Goal: Transaction & Acquisition: Purchase product/service

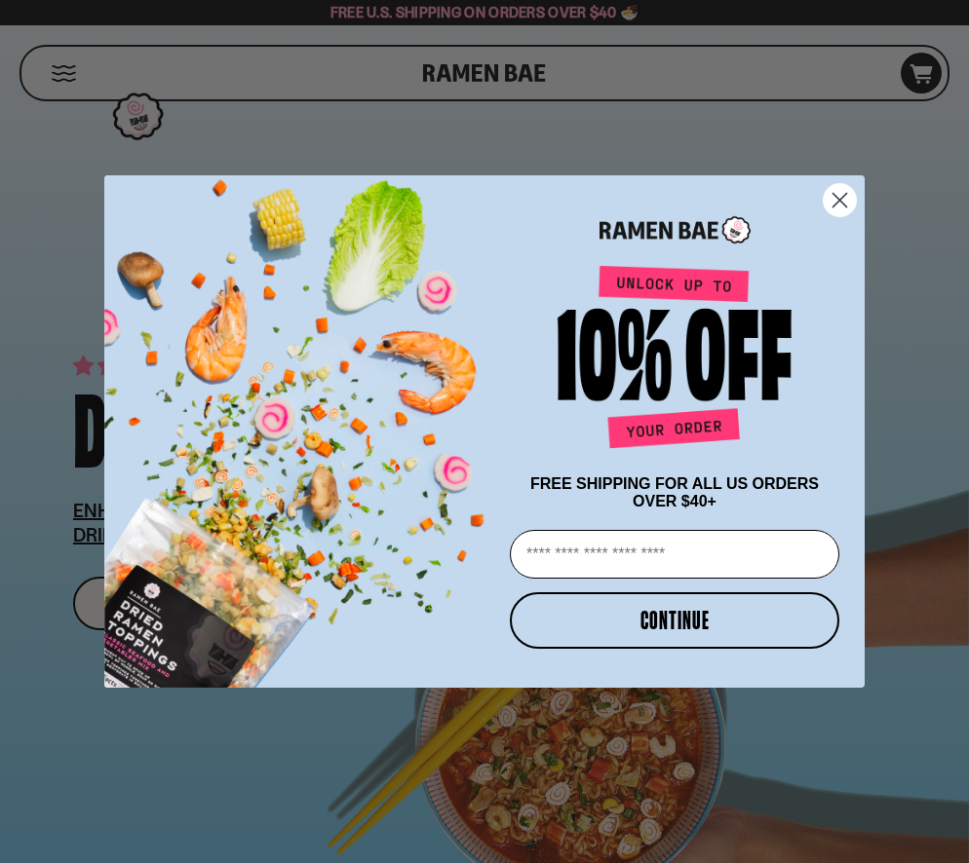
click at [840, 194] on icon "Close dialog" at bounding box center [840, 200] width 14 height 14
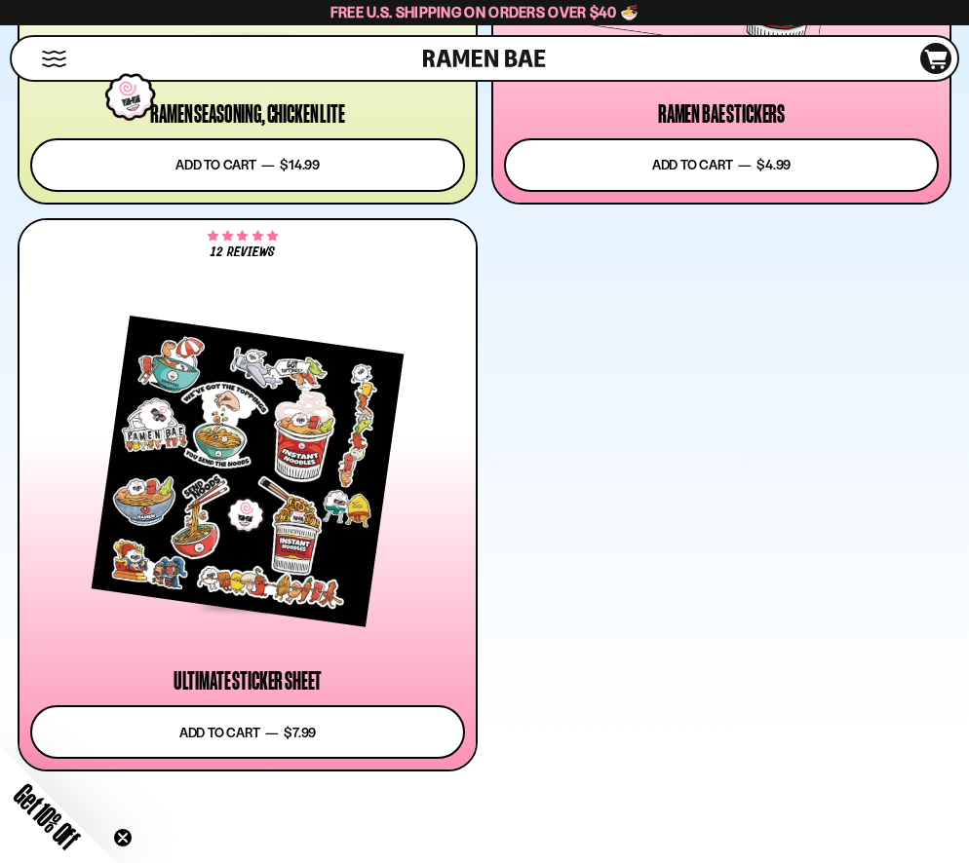
scroll to position [6617, 0]
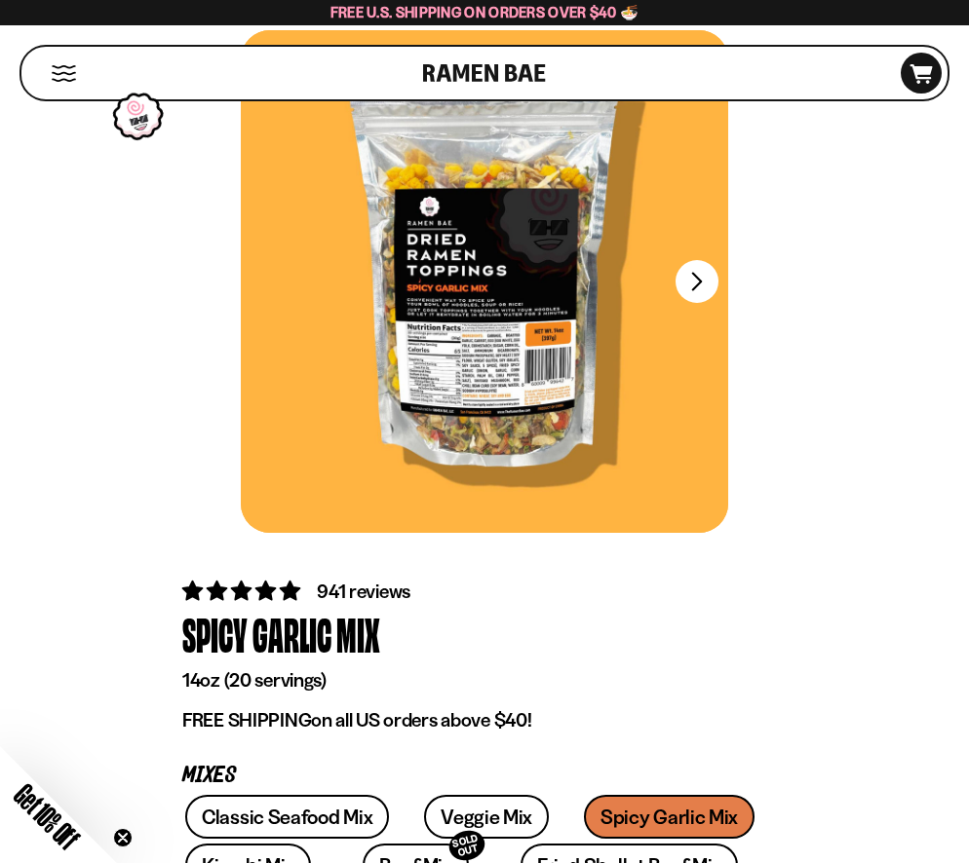
scroll to position [94, 0]
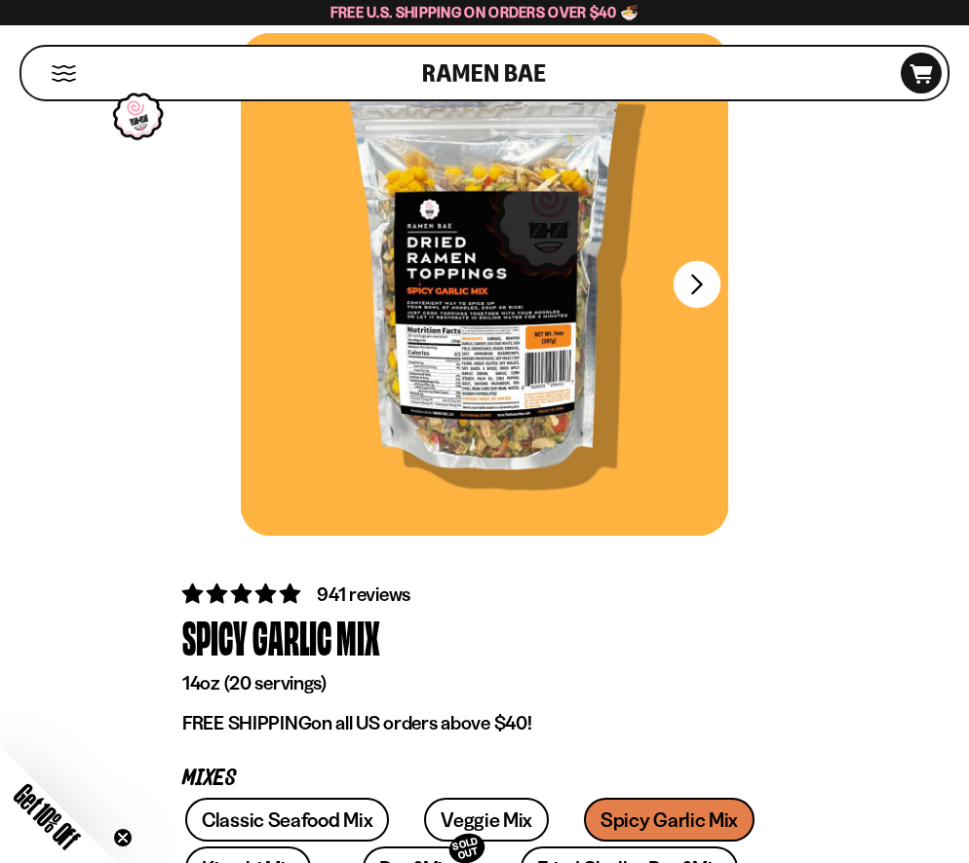
click at [700, 286] on button "FADCB6FD-DFAB-4417-9F21-029242090B77" at bounding box center [696, 284] width 47 height 47
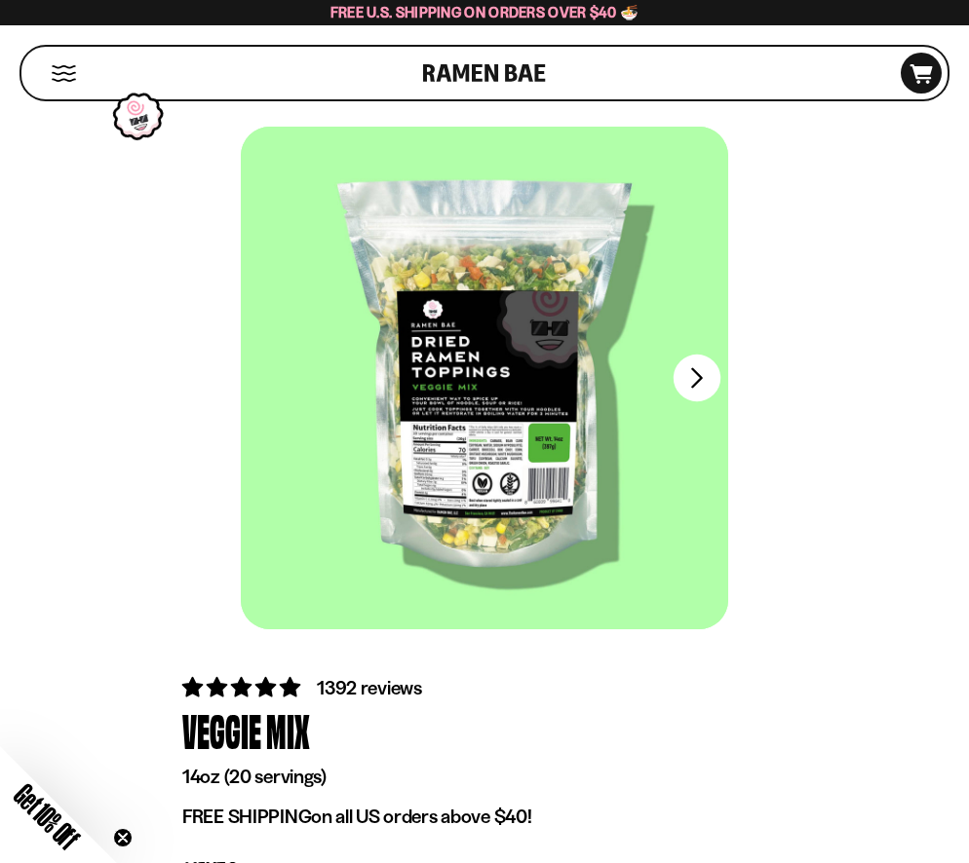
click at [694, 369] on button "FADCB6FD-DFAB-4417-9F21-029242090B77" at bounding box center [696, 378] width 47 height 47
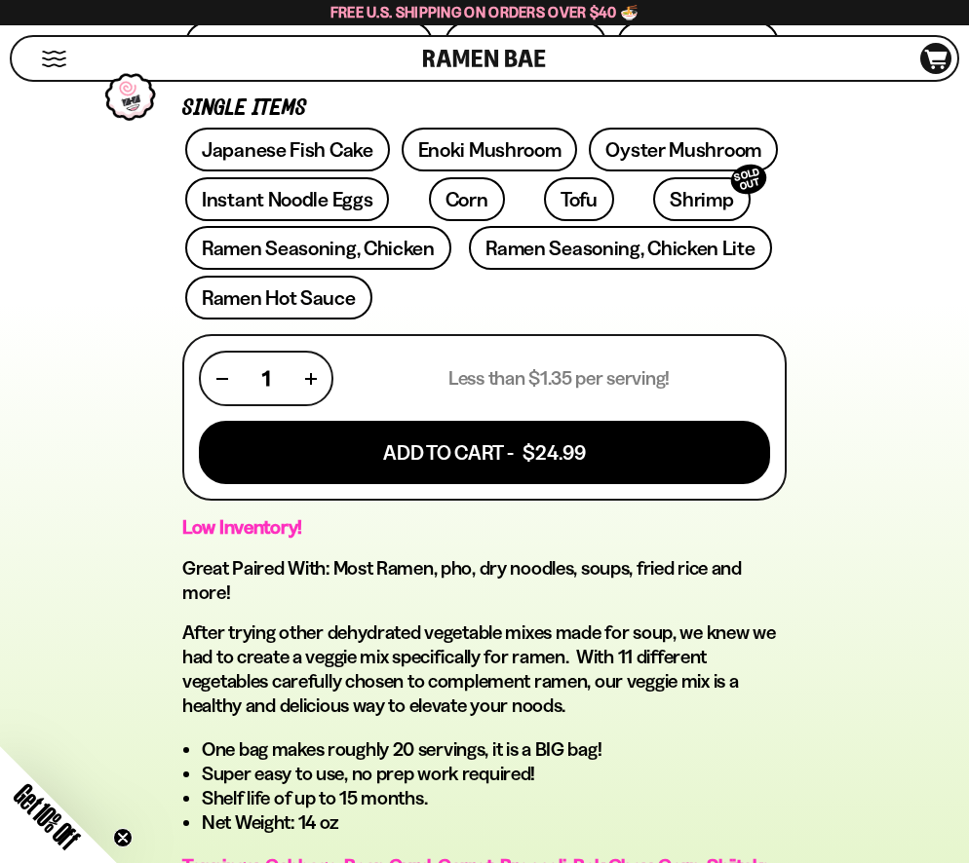
scroll to position [968, 0]
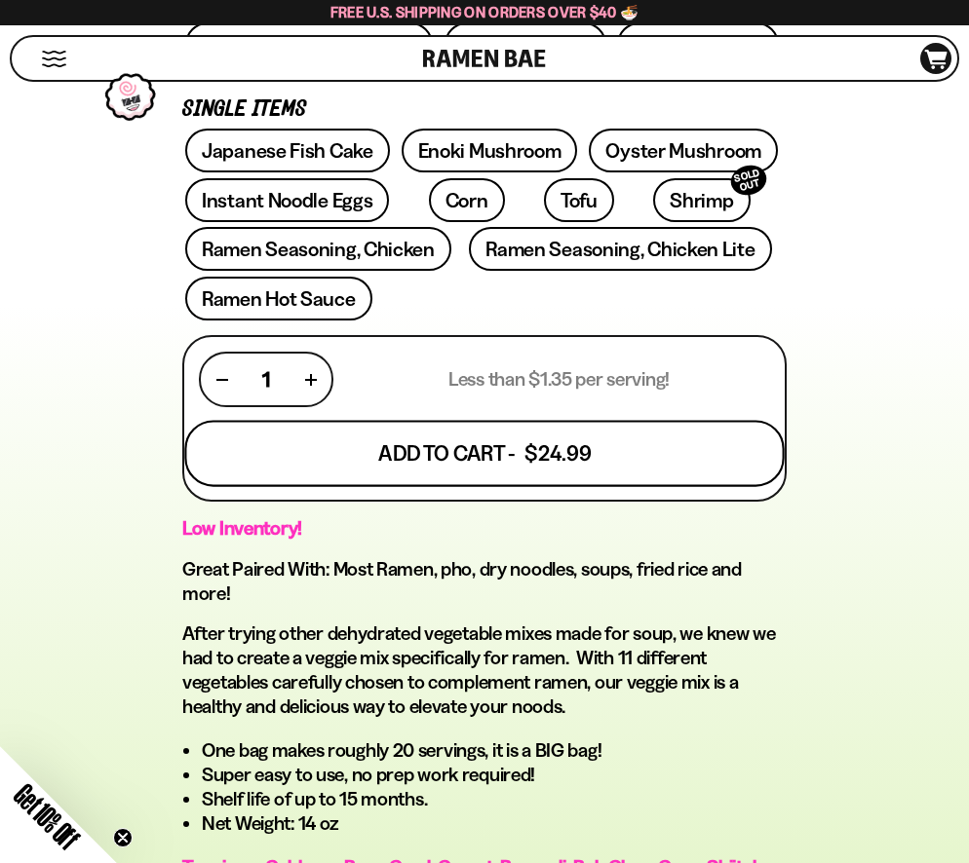
click at [422, 456] on button "Add To Cart - $24.99" at bounding box center [483, 453] width 599 height 66
